Goal: Information Seeking & Learning: Find specific fact

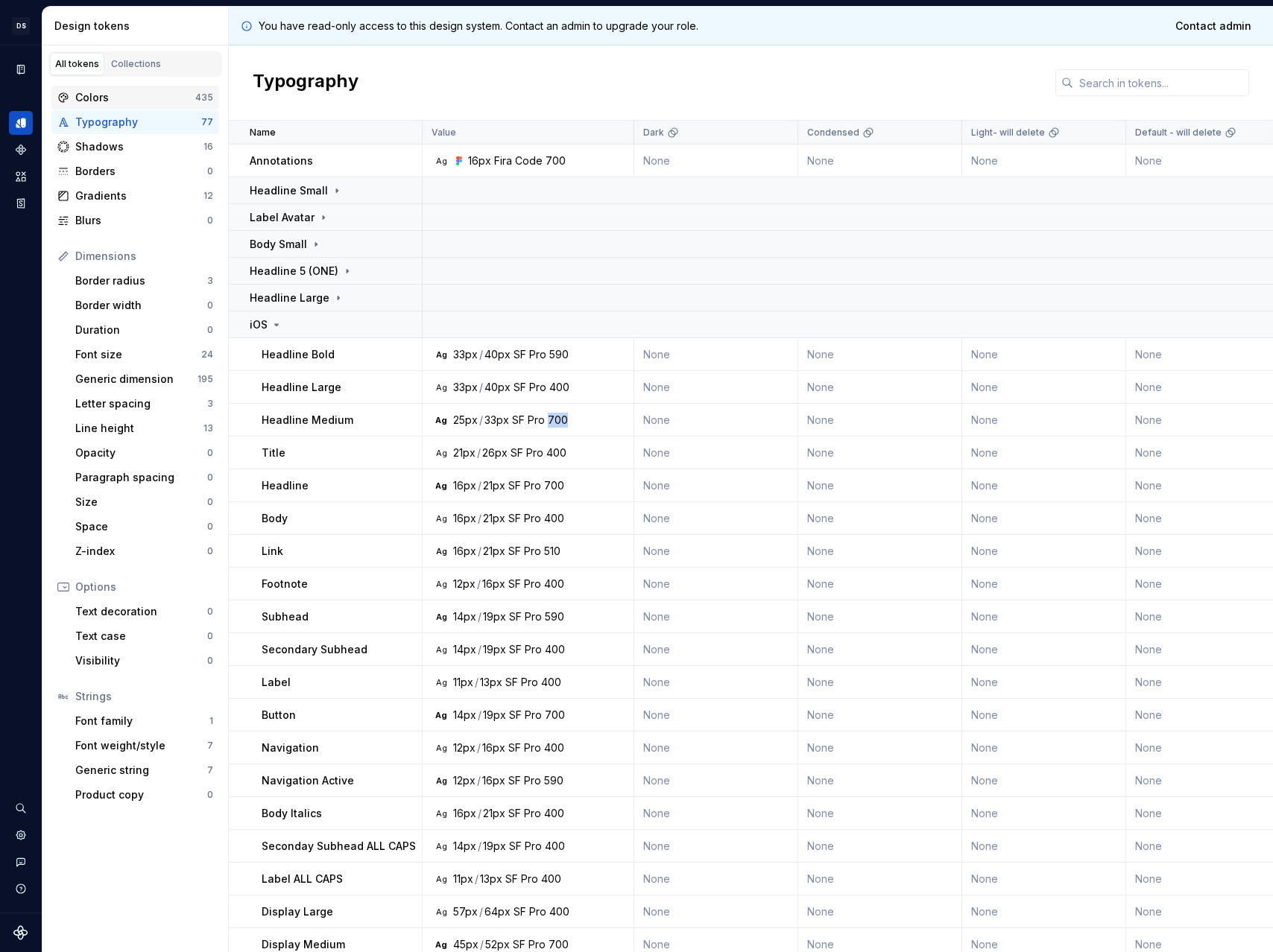
click at [121, 88] on div "Colors 435" at bounding box center [136, 97] width 168 height 24
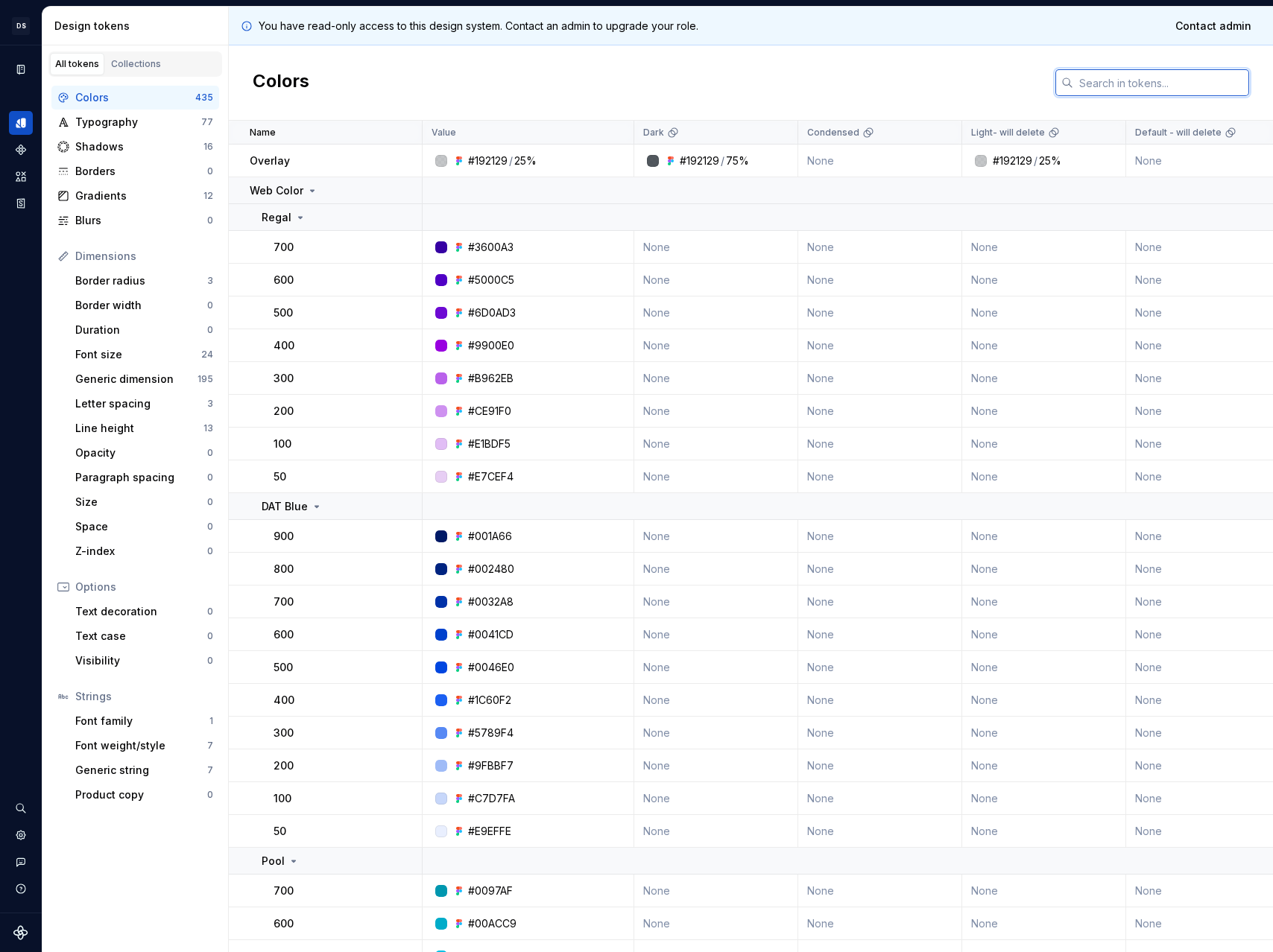
click at [1116, 73] on input "text" at bounding box center [1161, 82] width 176 height 27
paste input "e9ecf1"
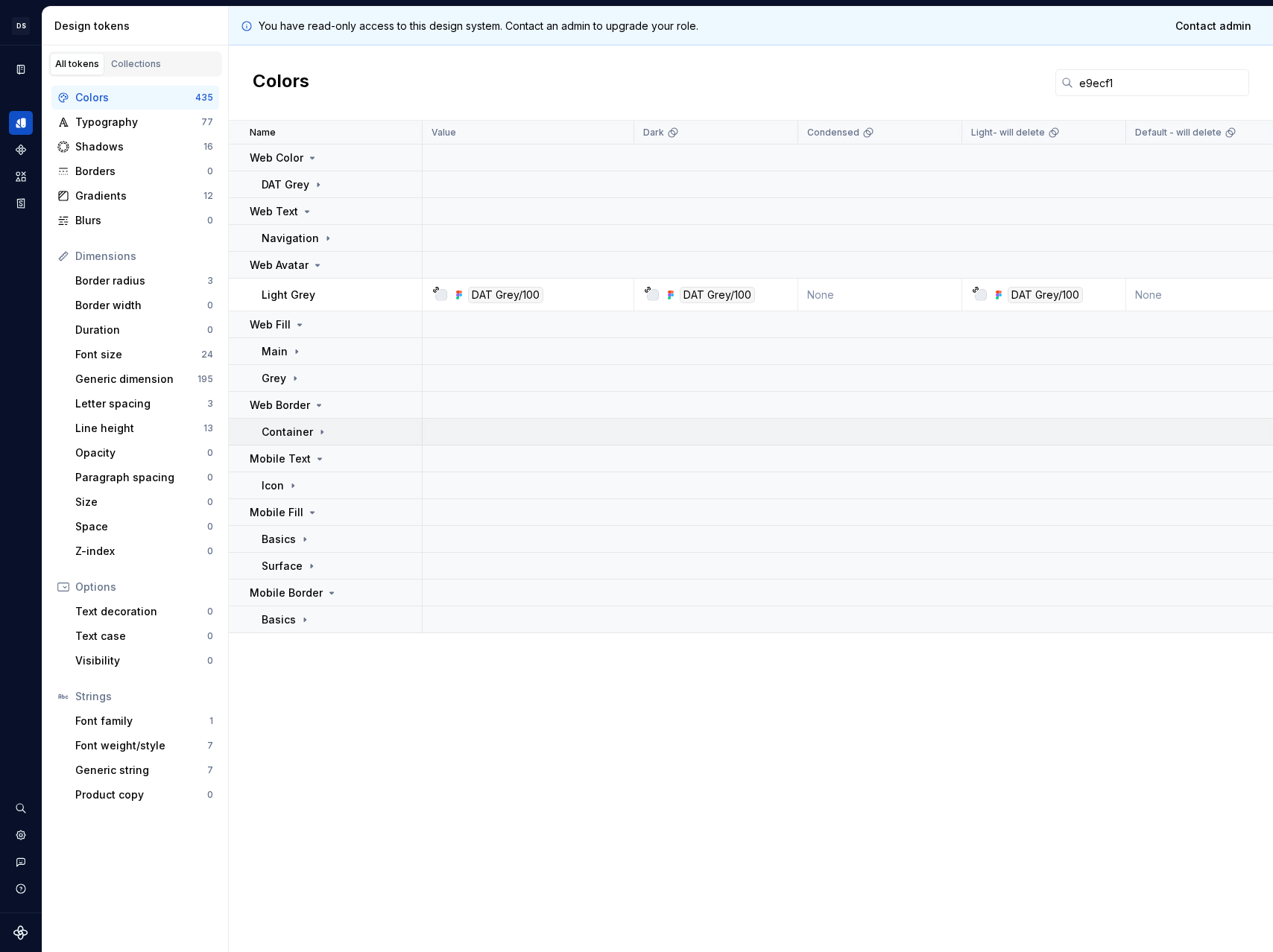
click at [303, 430] on p "Container" at bounding box center [287, 433] width 52 height 15
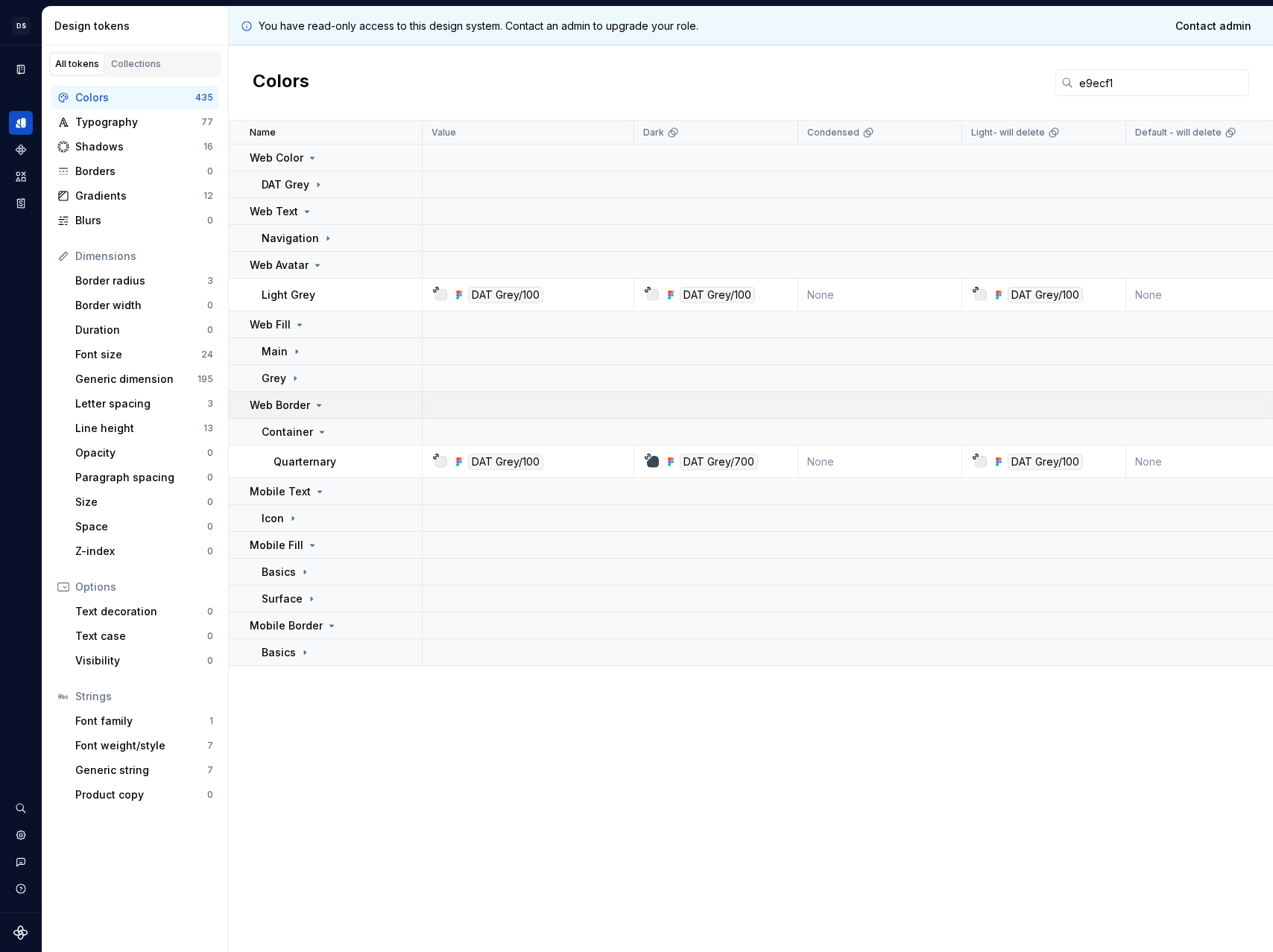
click at [313, 407] on icon at bounding box center [319, 406] width 12 height 12
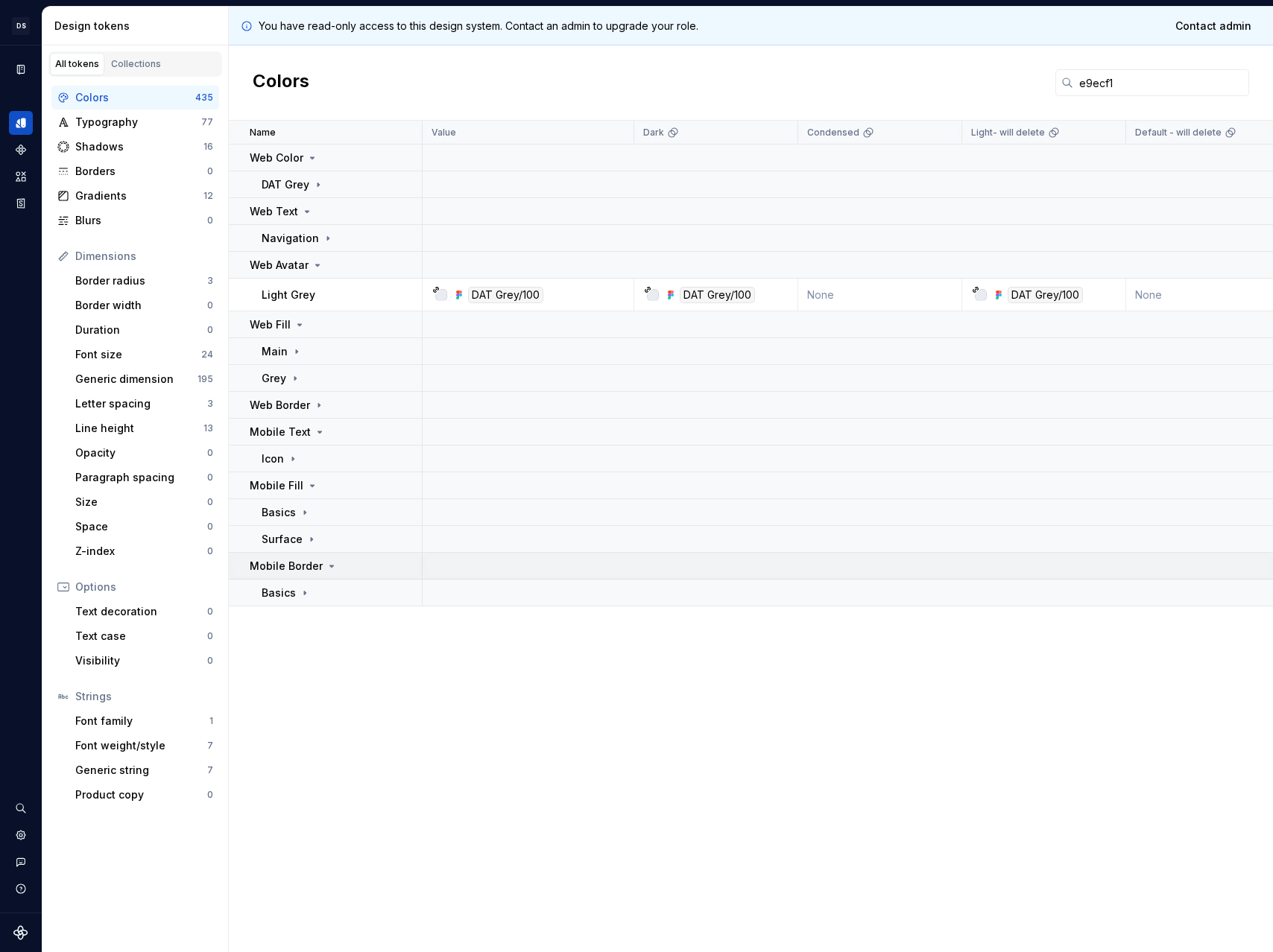
click at [300, 561] on p "Mobile Border" at bounding box center [286, 567] width 73 height 15
click at [301, 568] on p "Mobile Border" at bounding box center [286, 567] width 73 height 15
click at [303, 594] on icon at bounding box center [305, 593] width 12 height 12
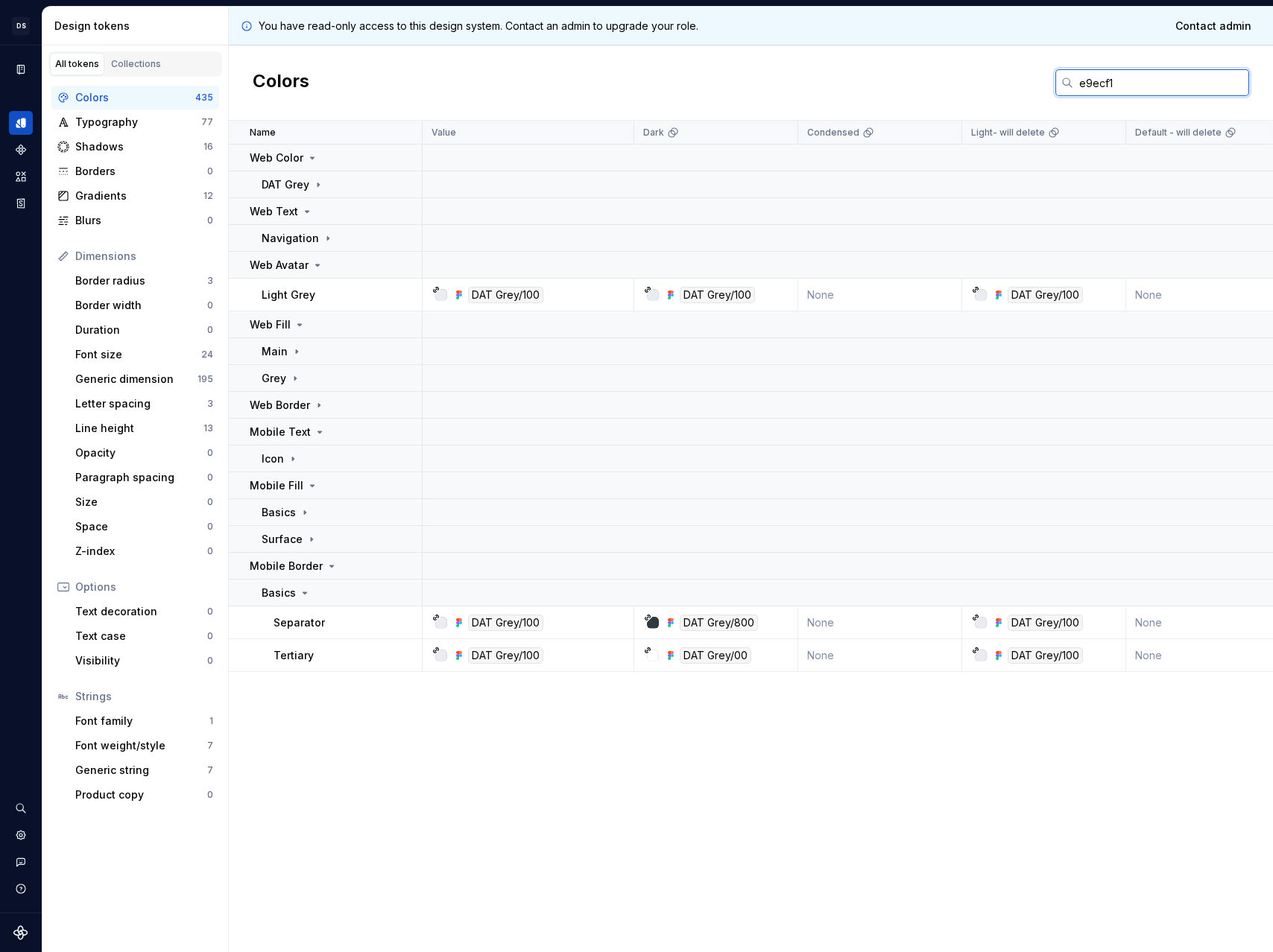
drag, startPoint x: 1152, startPoint y: 89, endPoint x: 843, endPoint y: 78, distance: 309.2
click at [843, 78] on div "Colors e9ecf1" at bounding box center [750, 83] width 1044 height 75
paste input "f6f7f9"
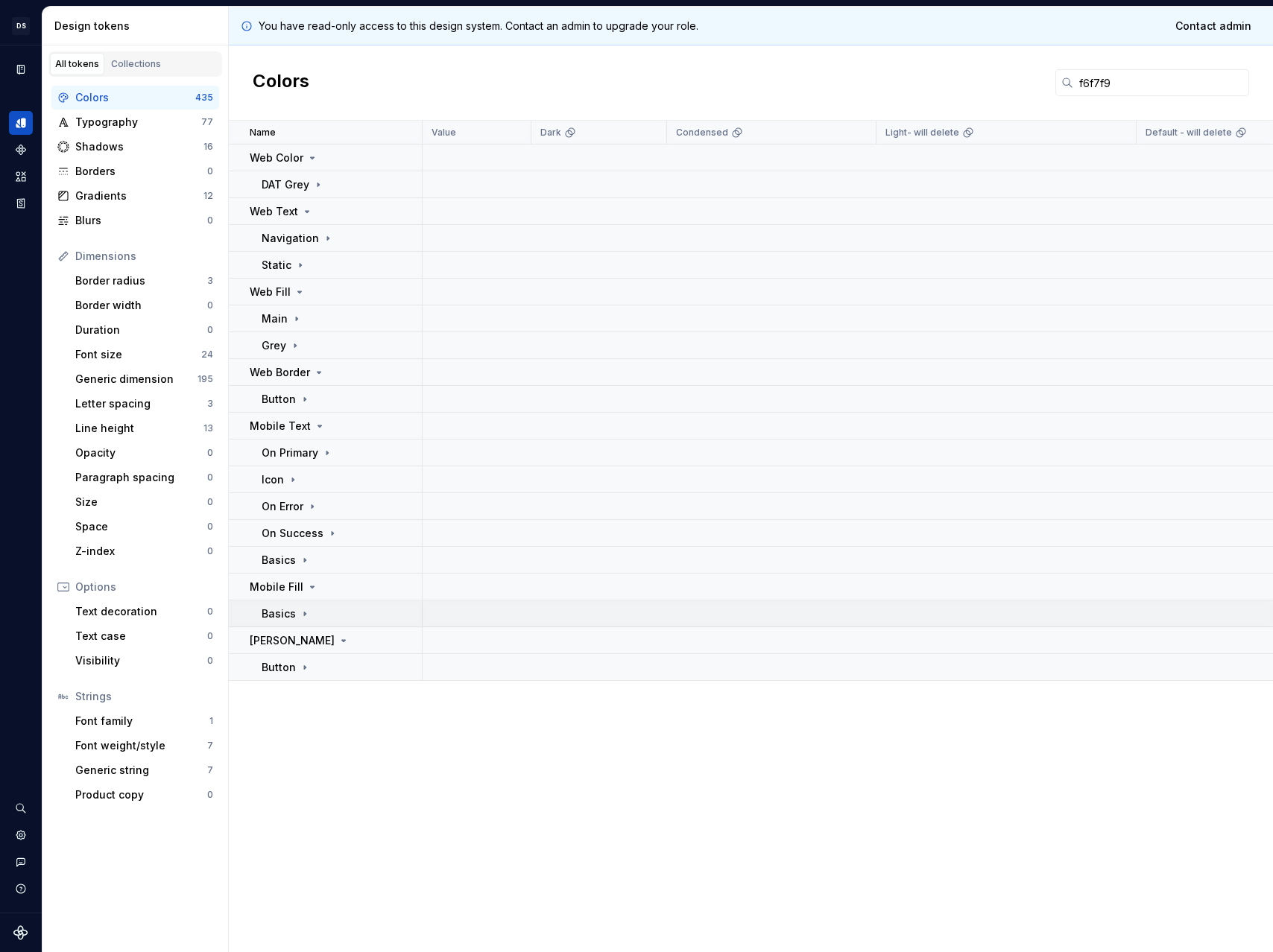
click at [299, 608] on icon at bounding box center [305, 614] width 12 height 12
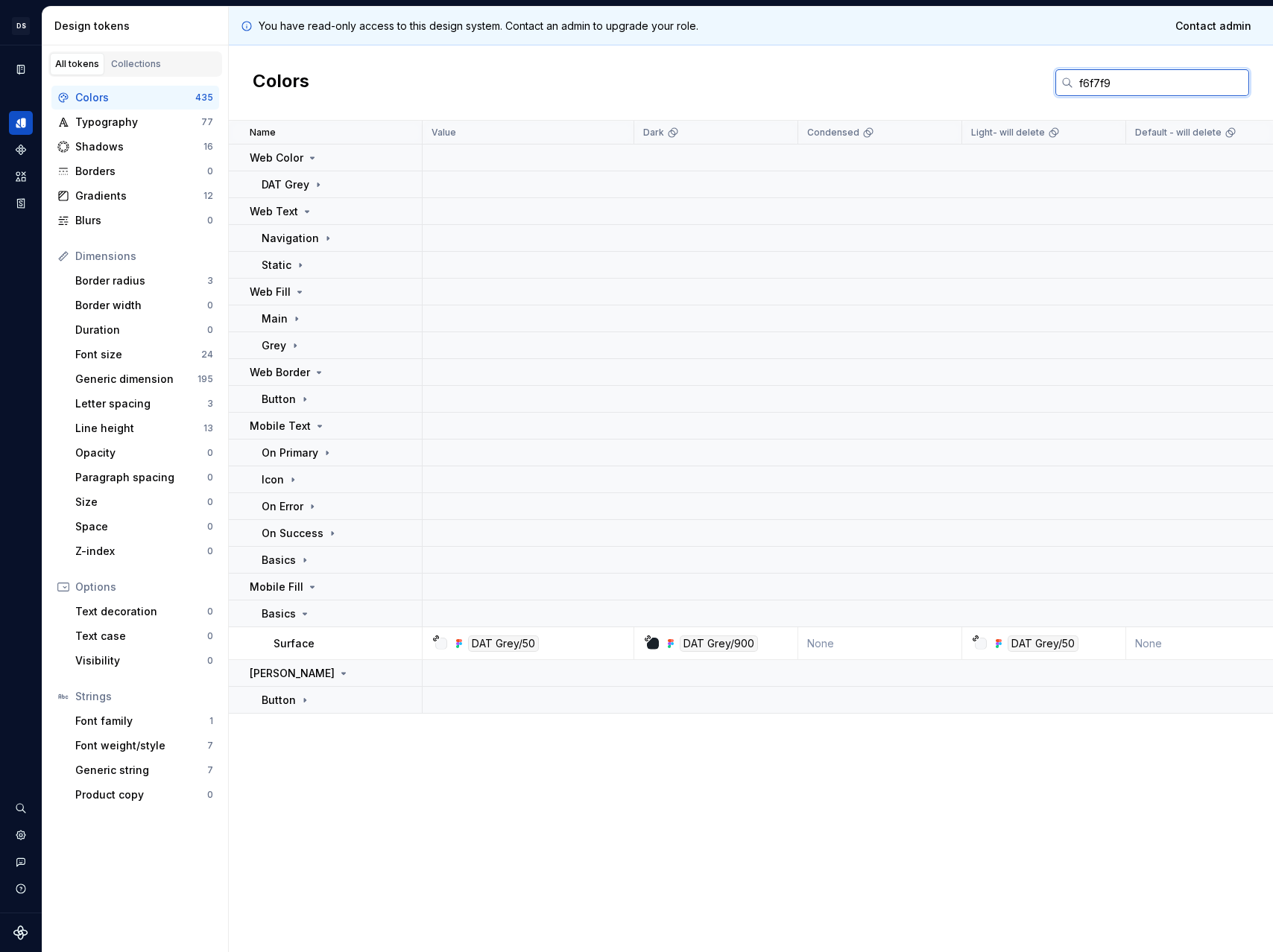
drag, startPoint x: 1140, startPoint y: 84, endPoint x: 831, endPoint y: 67, distance: 309.5
click at [833, 67] on div "Colors f6f7f9" at bounding box center [750, 83] width 1044 height 75
paste input "19212"
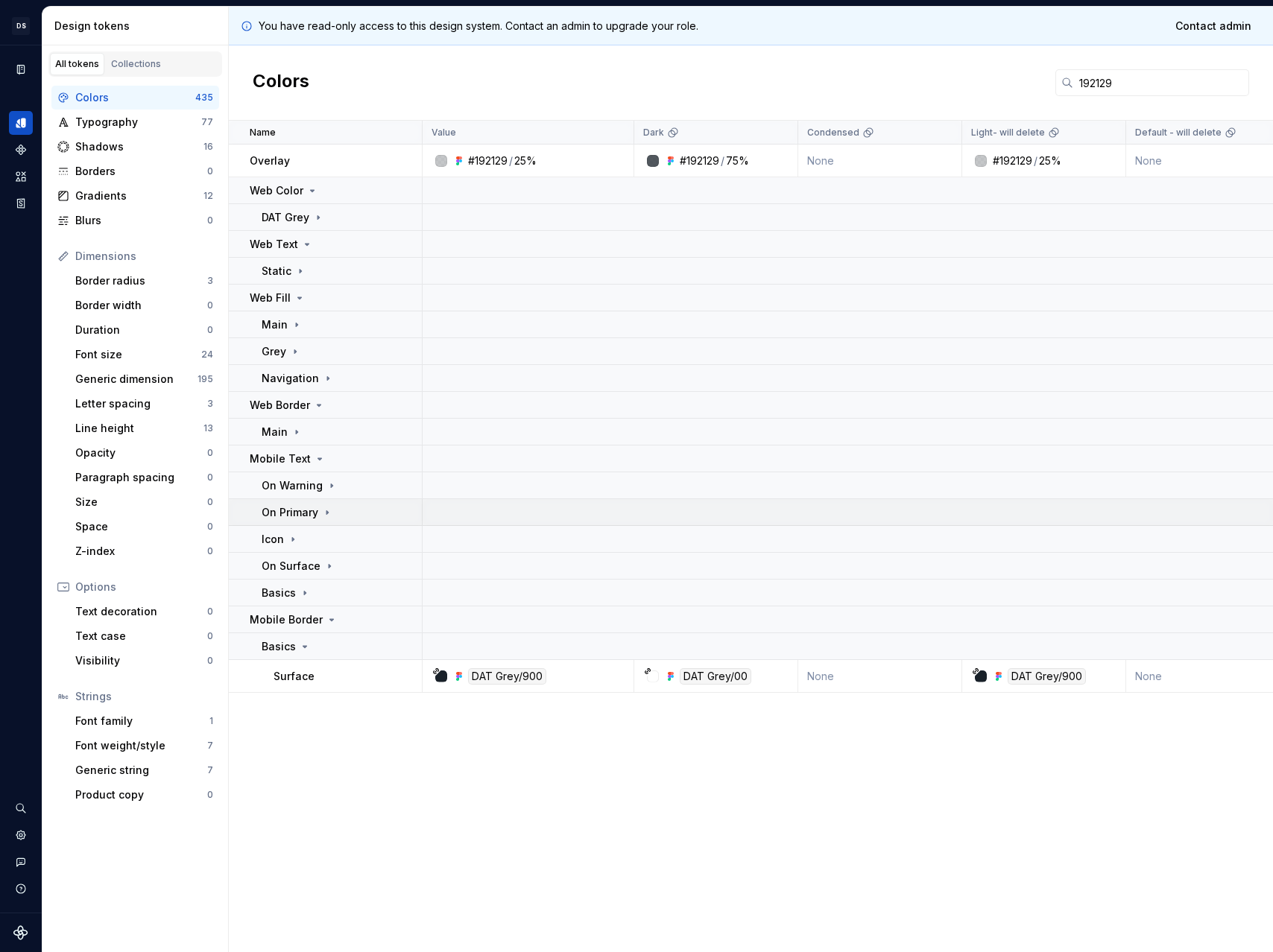
click at [300, 511] on p "On Primary" at bounding box center [290, 513] width 57 height 15
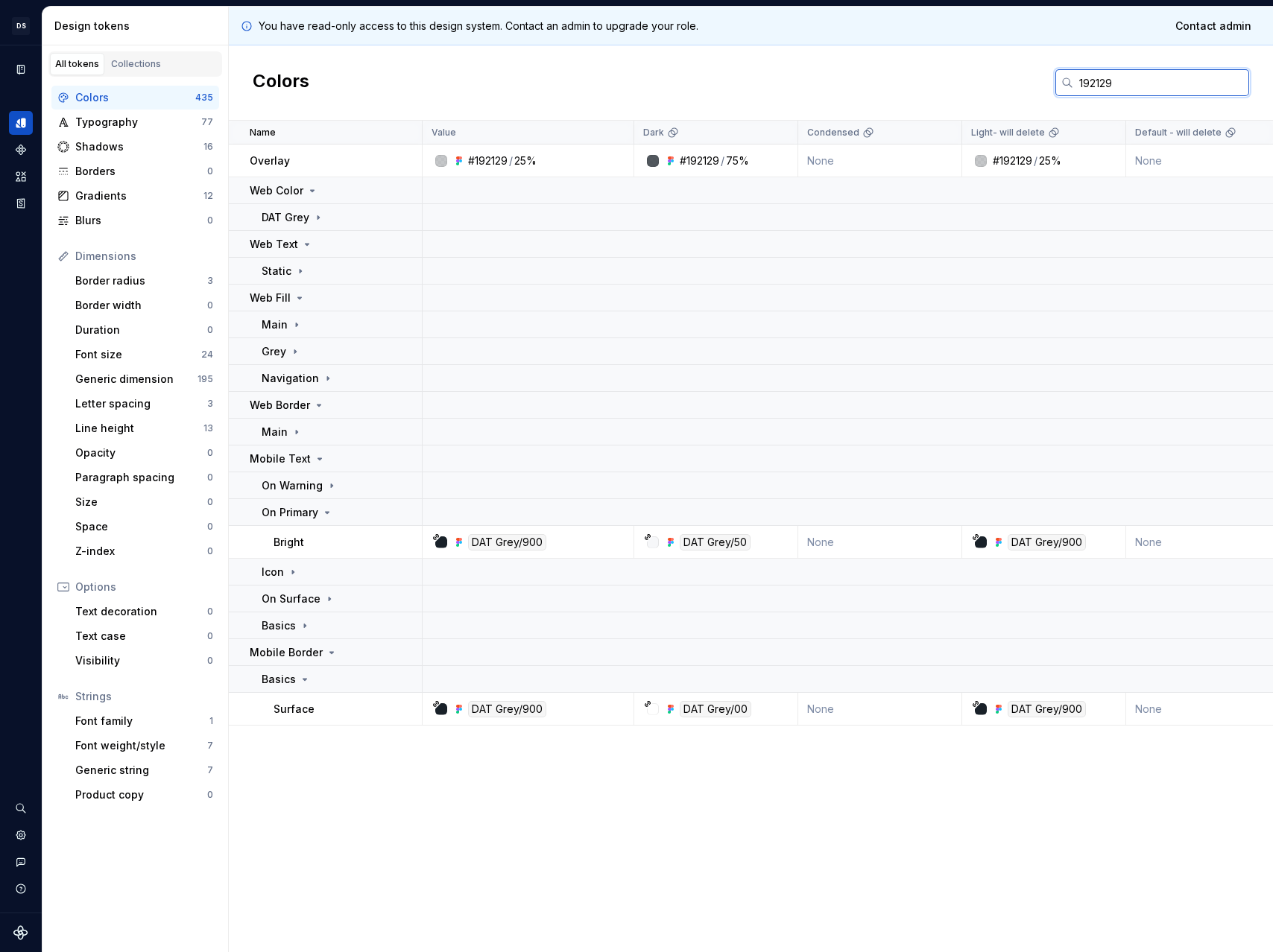
drag, startPoint x: 1165, startPoint y: 88, endPoint x: 915, endPoint y: 76, distance: 250.3
click at [928, 77] on div "Colors 192129" at bounding box center [750, 83] width 1044 height 75
paste input "f6f7f"
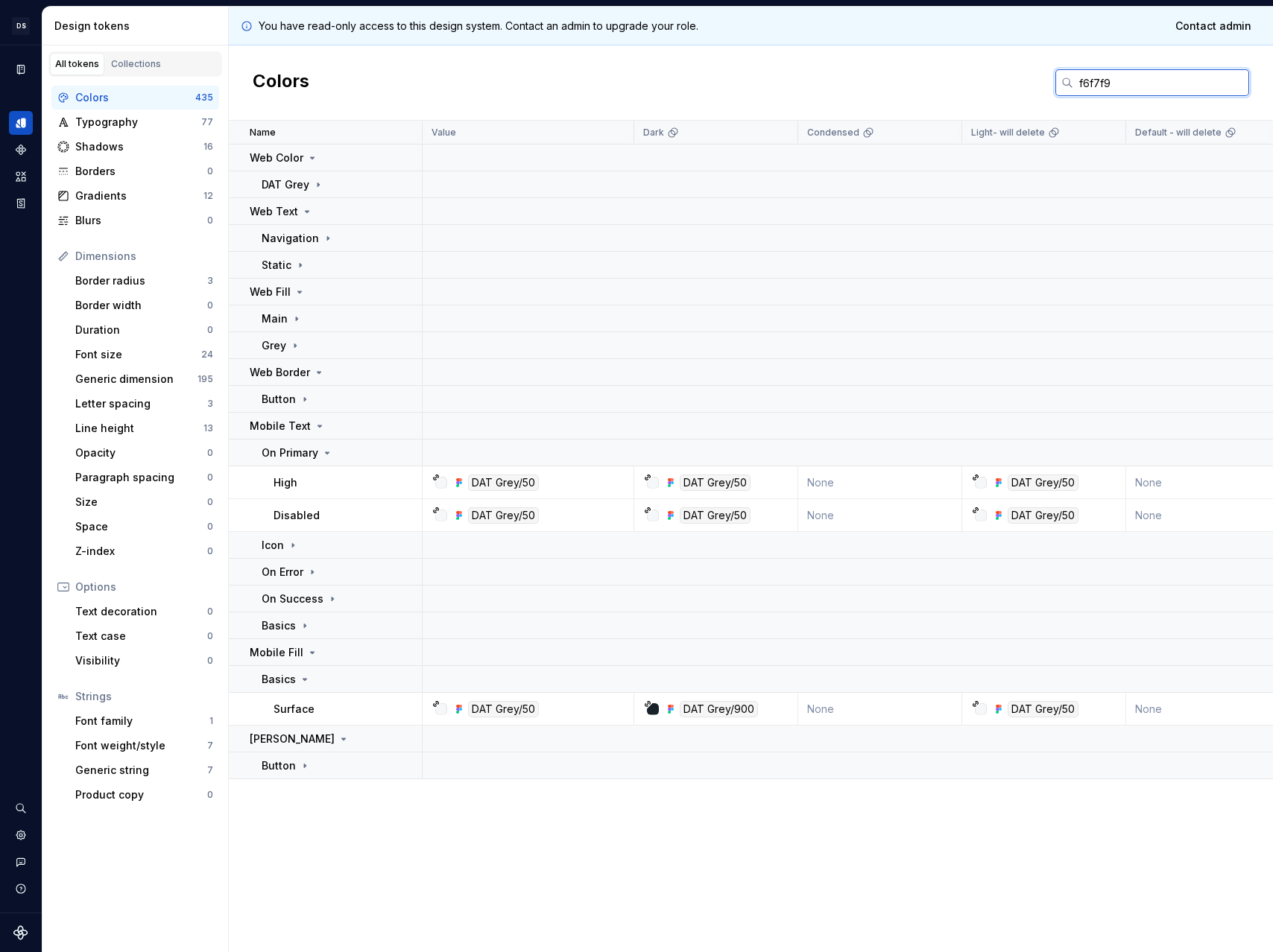
drag, startPoint x: 1171, startPoint y: 86, endPoint x: 902, endPoint y: 82, distance: 269.0
click at [906, 82] on div "Colors f6f7f9" at bounding box center [750, 83] width 1044 height 75
paste input "e9ecf1"
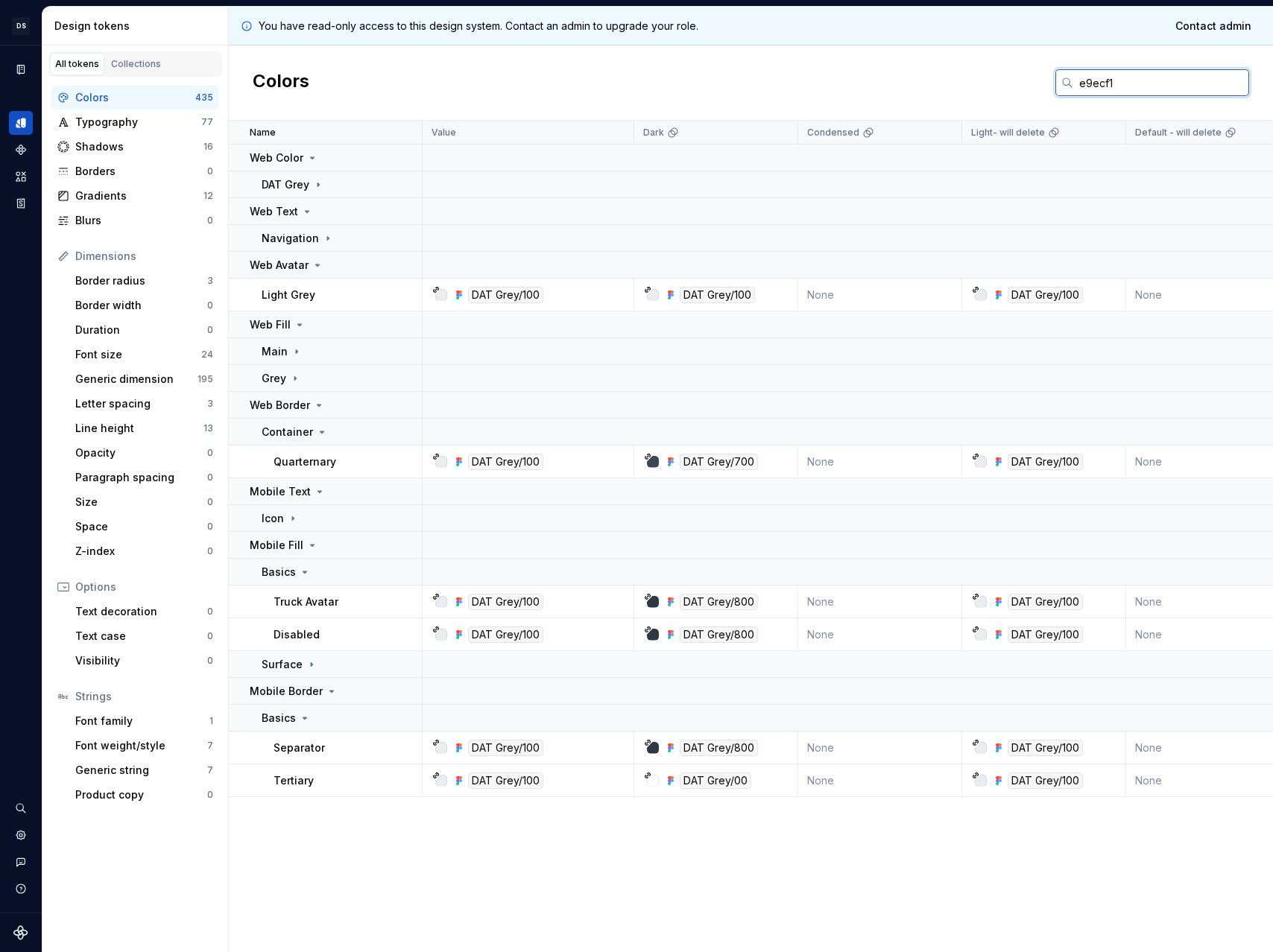
drag, startPoint x: 1198, startPoint y: 76, endPoint x: 915, endPoint y: 66, distance: 283.2
click at [915, 66] on div "Colors e9ecf1" at bounding box center [750, 83] width 1044 height 75
paste input "192129"
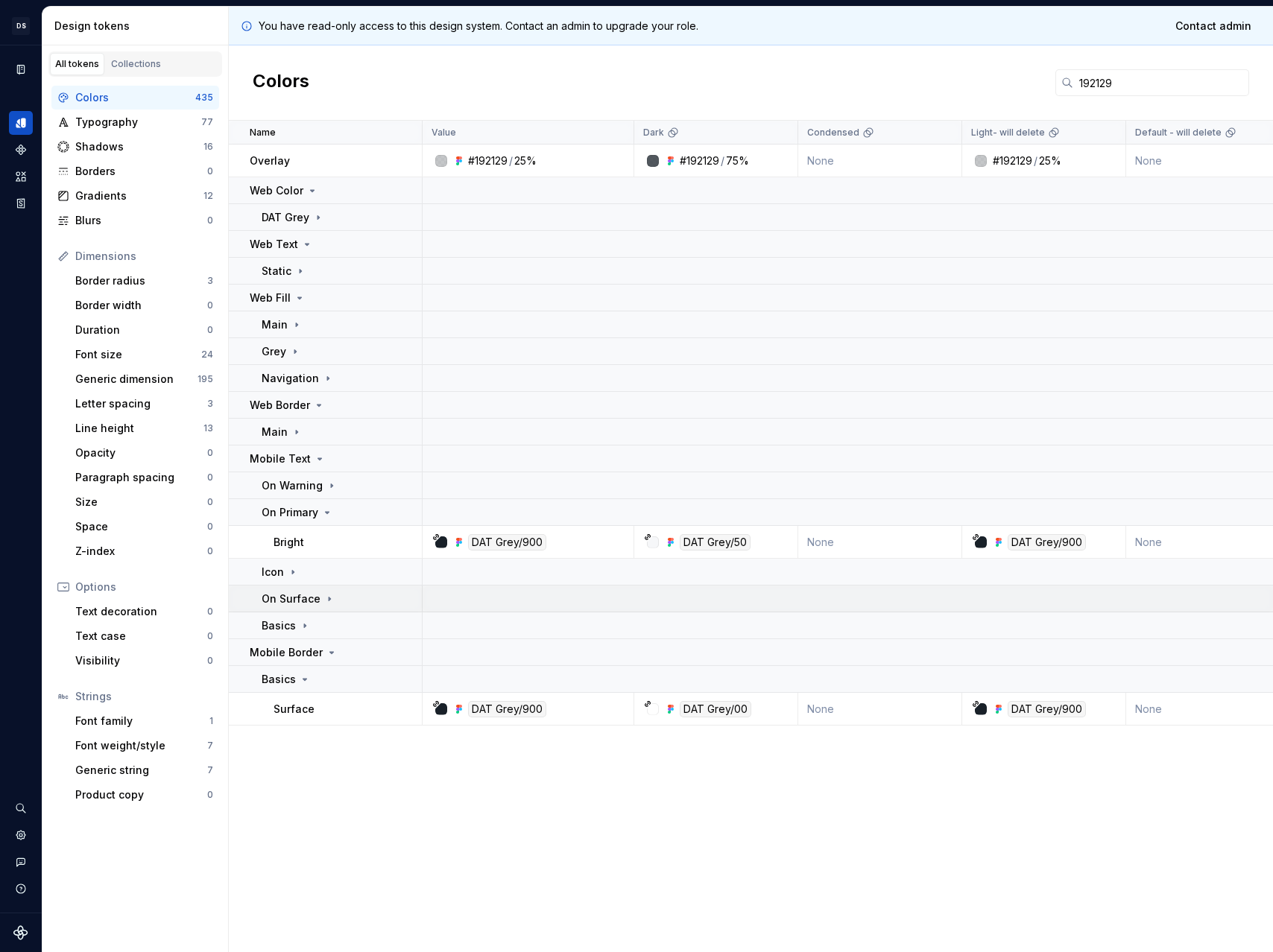
click at [293, 594] on p "On Surface" at bounding box center [291, 599] width 59 height 15
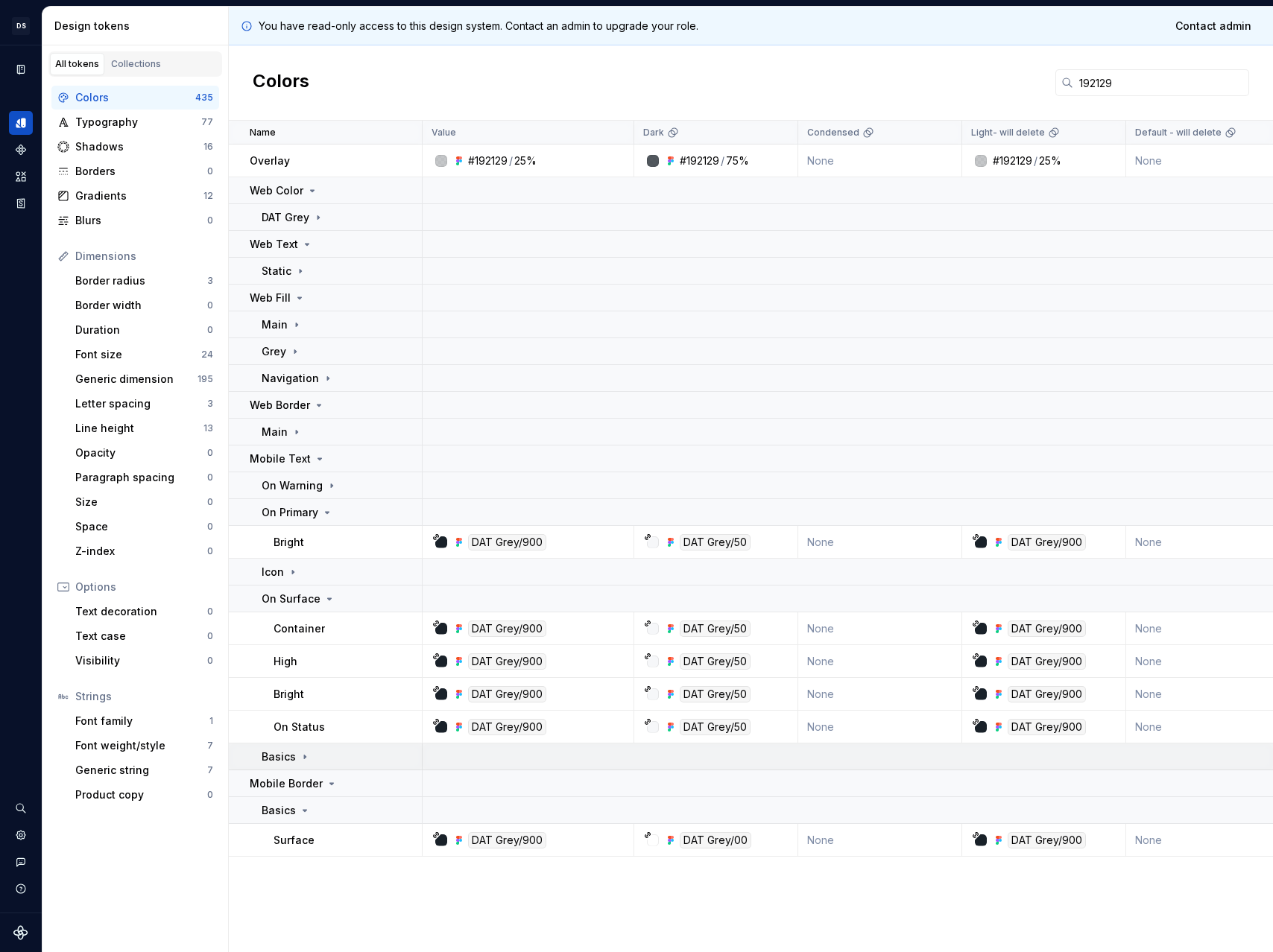
click at [302, 751] on icon at bounding box center [305, 757] width 12 height 12
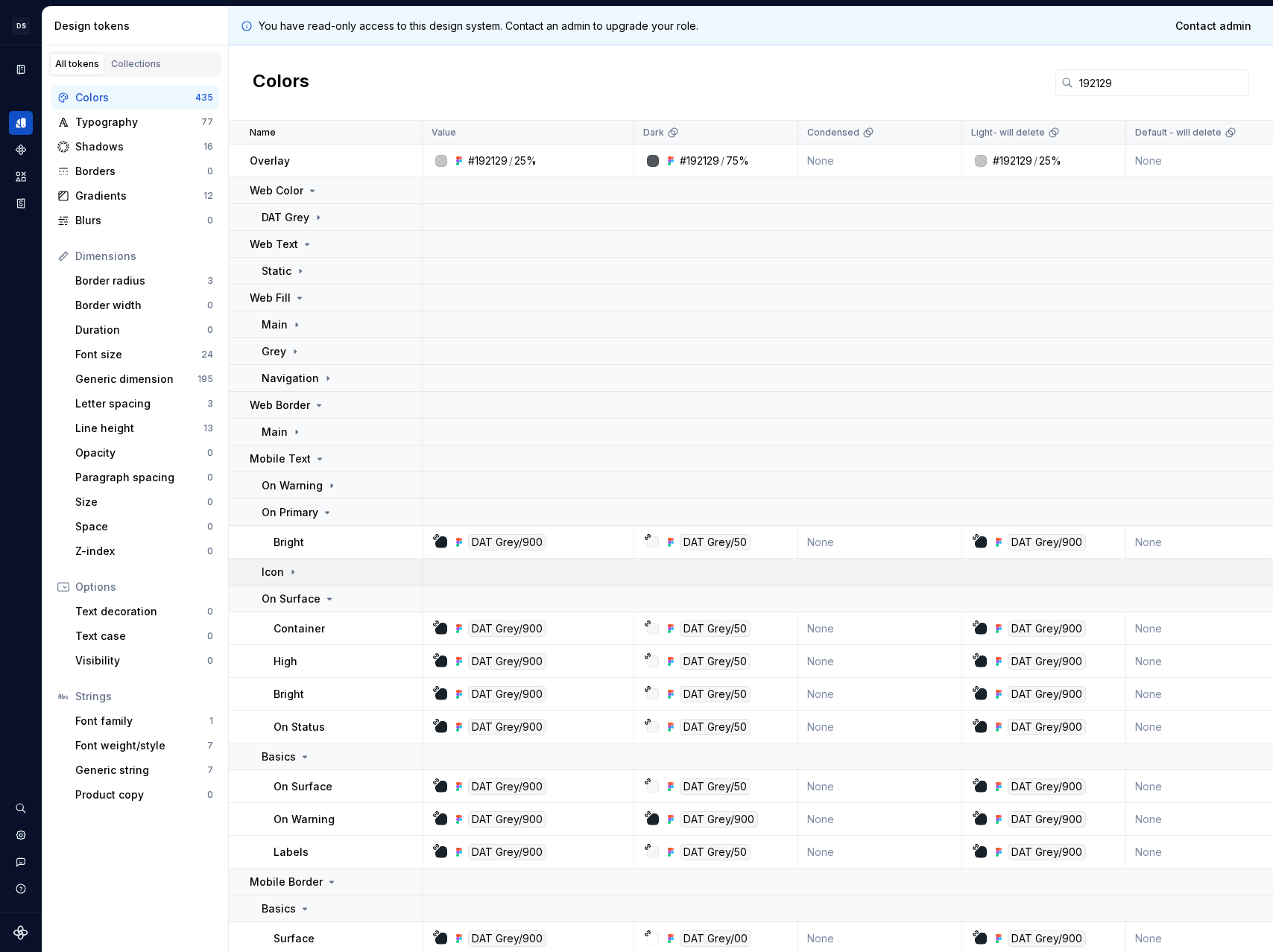
click at [290, 567] on icon at bounding box center [293, 573] width 12 height 12
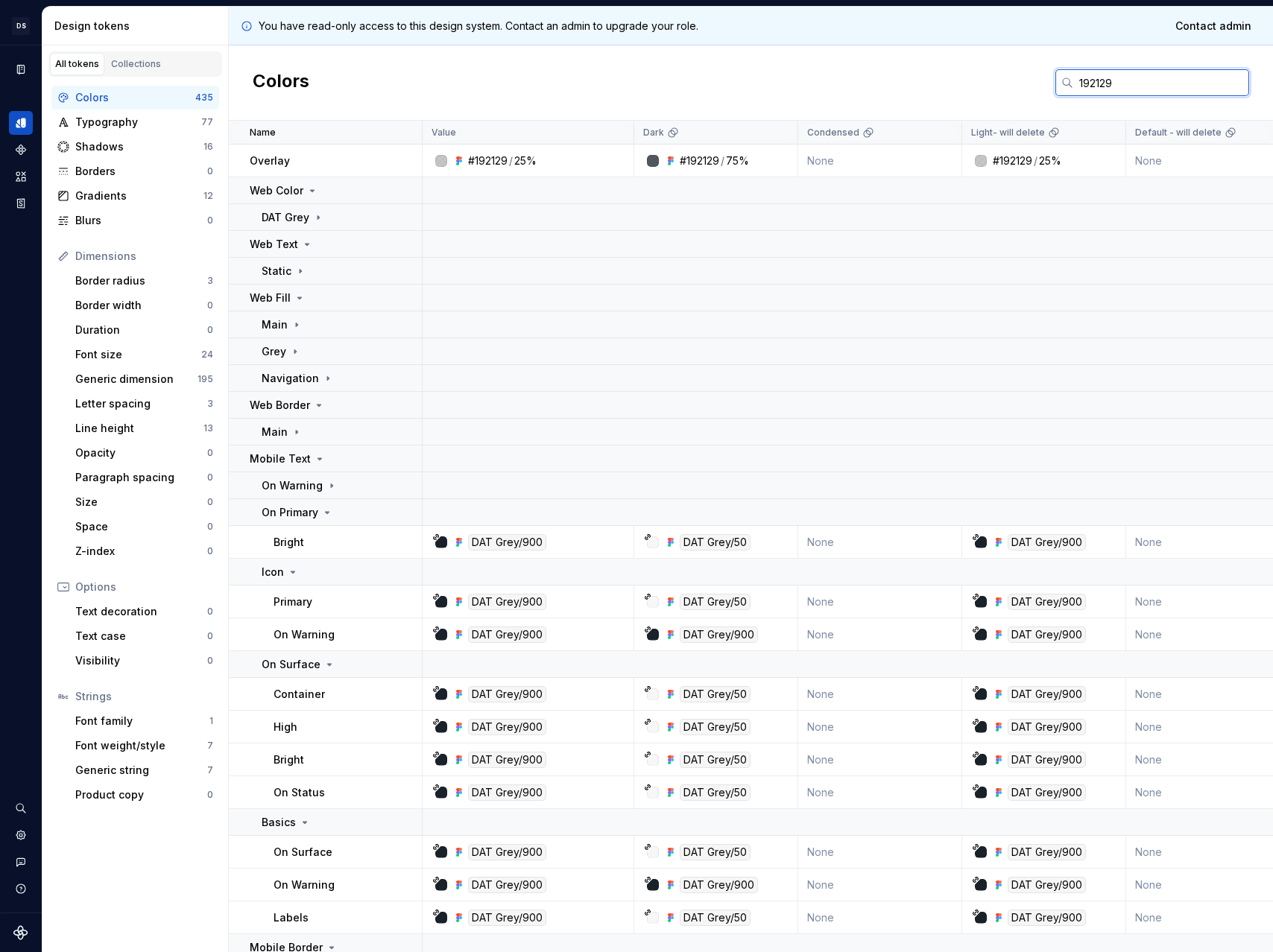
drag, startPoint x: 1106, startPoint y: 77, endPoint x: 1003, endPoint y: 77, distance: 103.0
click at [1004, 77] on div "Colors 192129" at bounding box center [750, 83] width 1044 height 75
paste input "ffffff"
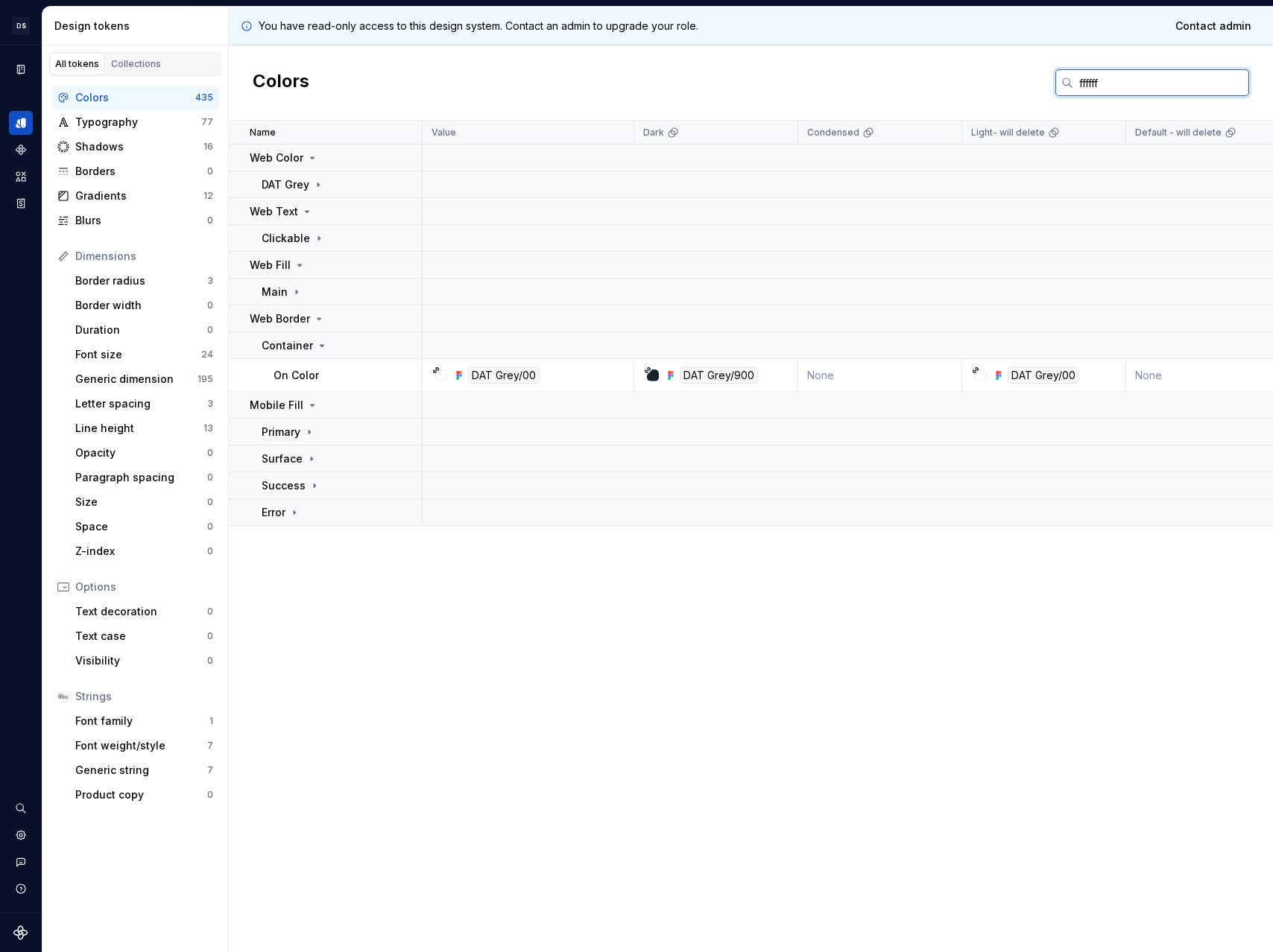
drag, startPoint x: 1123, startPoint y: 89, endPoint x: 921, endPoint y: 76, distance: 202.4
click at [1122, 88] on input "ffffff" at bounding box center [1161, 82] width 176 height 27
drag, startPoint x: 943, startPoint y: 92, endPoint x: 838, endPoint y: 97, distance: 105.1
click at [838, 97] on div "Colors ffffff" at bounding box center [750, 83] width 1044 height 75
paste input "export const colorMobileFillBasicsSurface: string = '#f6f7f9';"
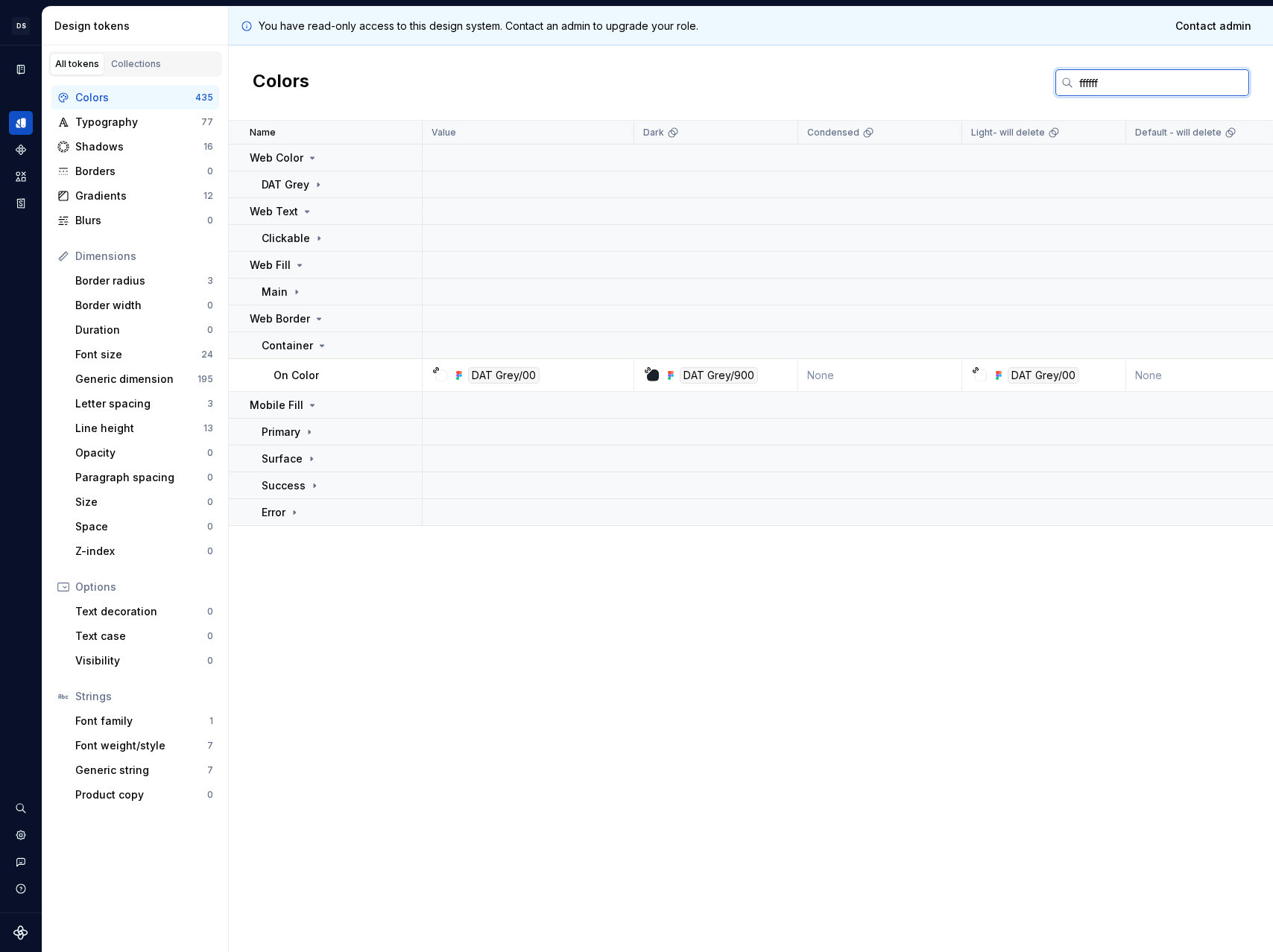
drag, startPoint x: 1089, startPoint y: 79, endPoint x: 1038, endPoint y: 74, distance: 51.2
click at [1038, 74] on div "Colors ffffff" at bounding box center [750, 83] width 1044 height 75
paste input "6f7f9"
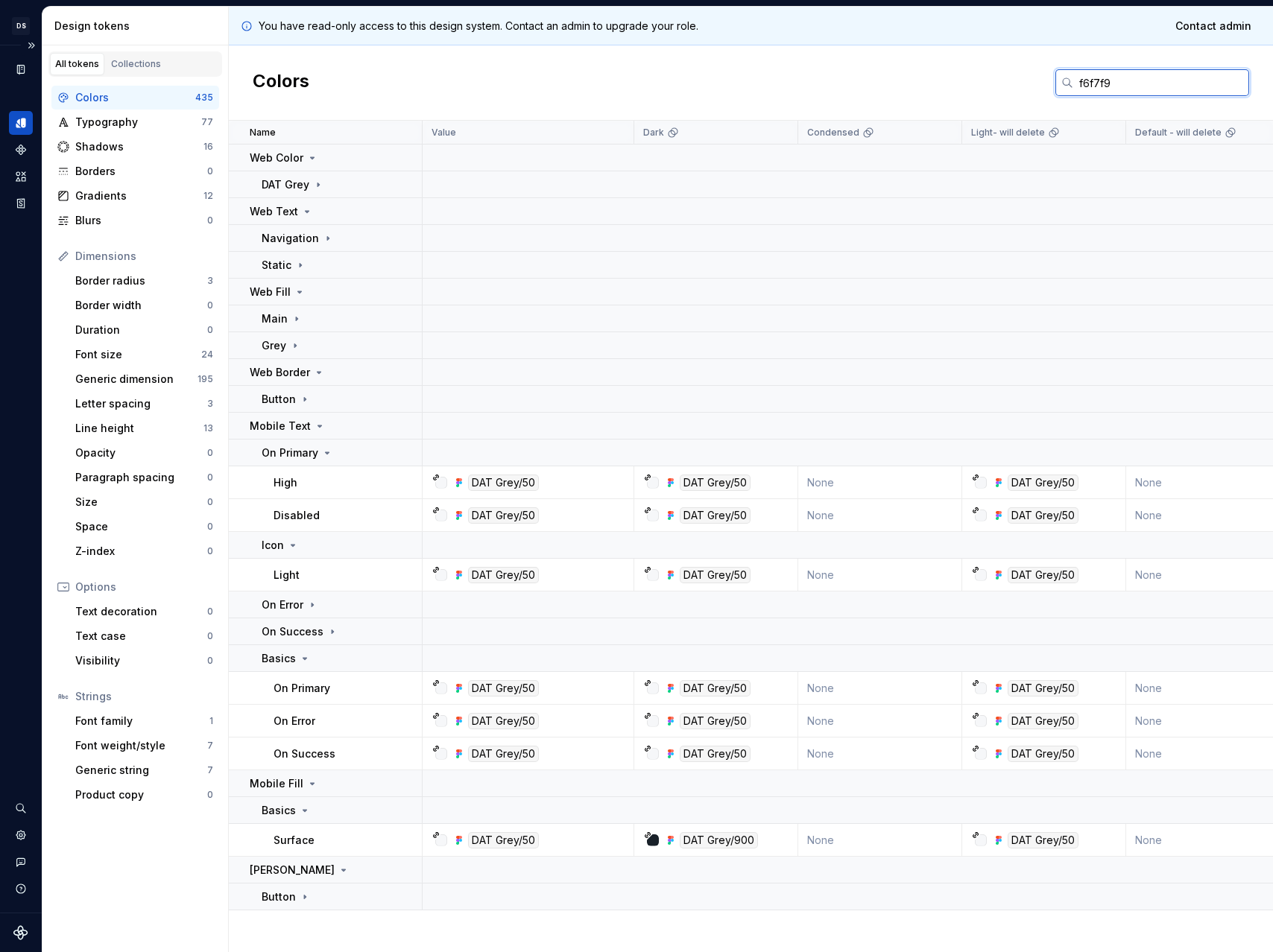
type input "f6f7f9"
click at [300, 426] on p "Mobile Text" at bounding box center [280, 427] width 61 height 15
